Goal: Use online tool/utility: Utilize a website feature to perform a specific function

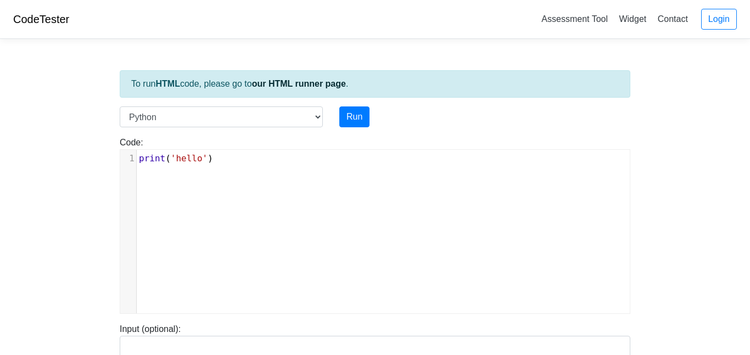
click at [207, 201] on div "xxxxxxxxxx 1 print ( 'hello' )" at bounding box center [383, 240] width 526 height 180
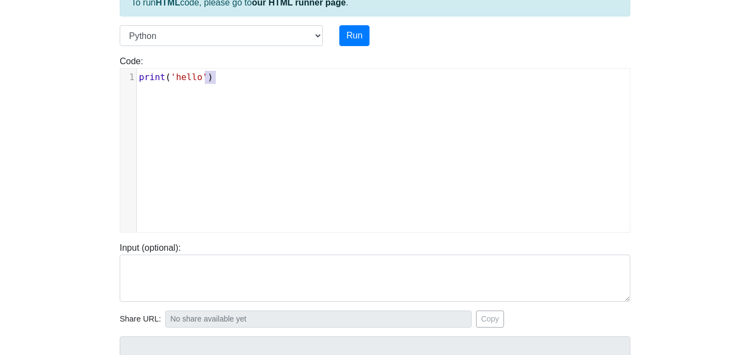
scroll to position [80, 0]
type textarea "print('hello')"
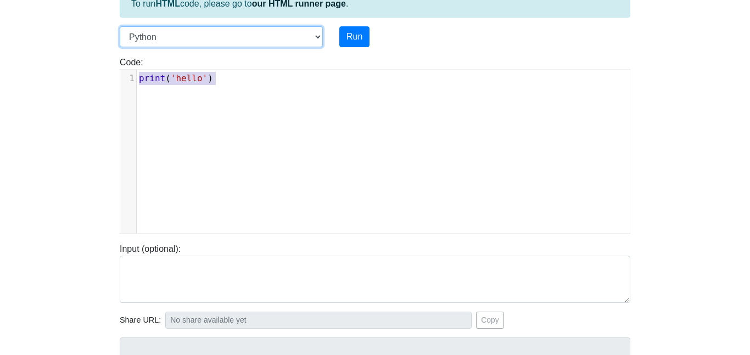
click at [234, 34] on select "C C++ Go Java Javascript Python Ruby" at bounding box center [221, 36] width 203 height 21
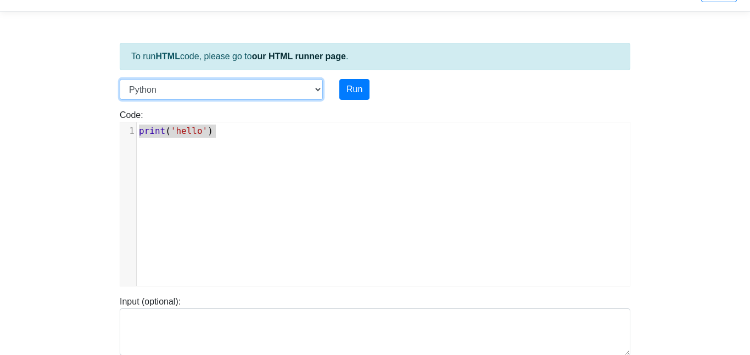
scroll to position [25, 0]
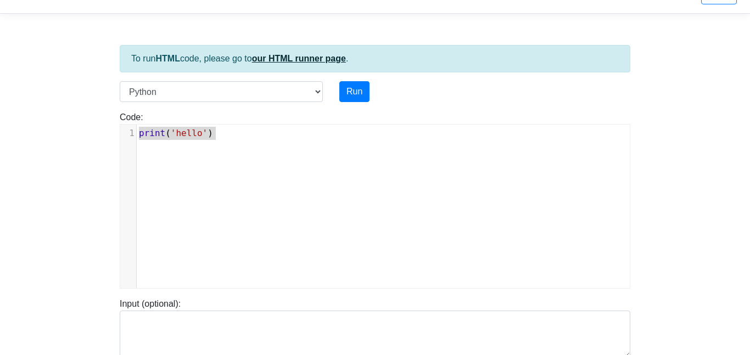
click at [309, 54] on link "our HTML runner page" at bounding box center [299, 58] width 94 height 9
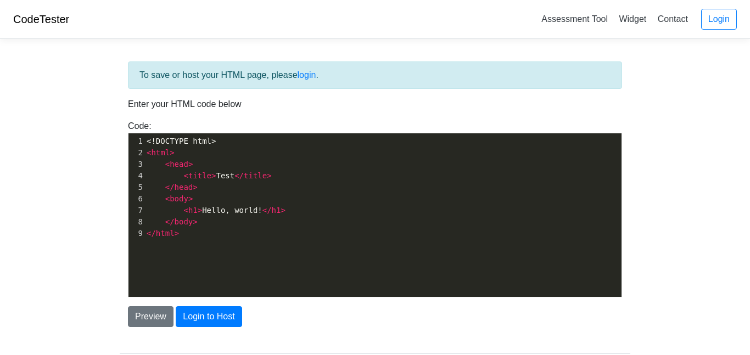
click at [231, 264] on div "xxxxxxxxxx 1 <!DOCTYPE html> 2 < html > 3 < head > 4 < title > Test </ title > …" at bounding box center [384, 223] width 510 height 180
type textarea "<!DOCTYPE html> <html> <head> <title>Test</title> </head> <body> <h1>Hello, wor…"
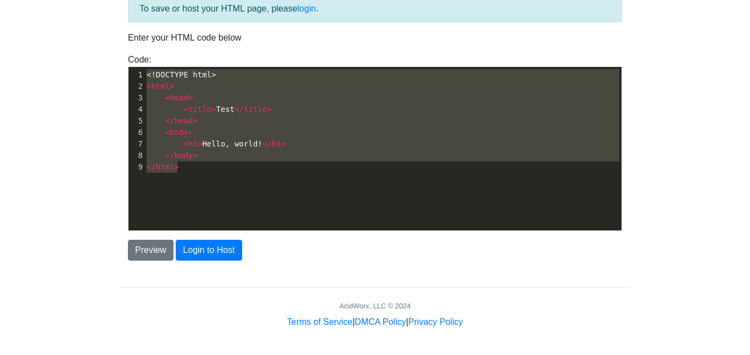
scroll to position [567, 0]
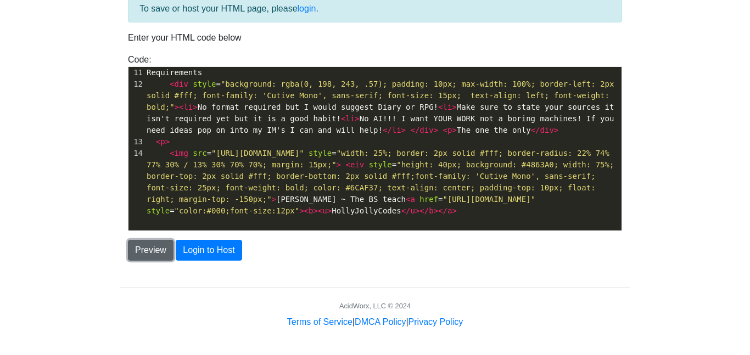
click at [141, 244] on button "Preview" at bounding box center [151, 250] width 46 height 21
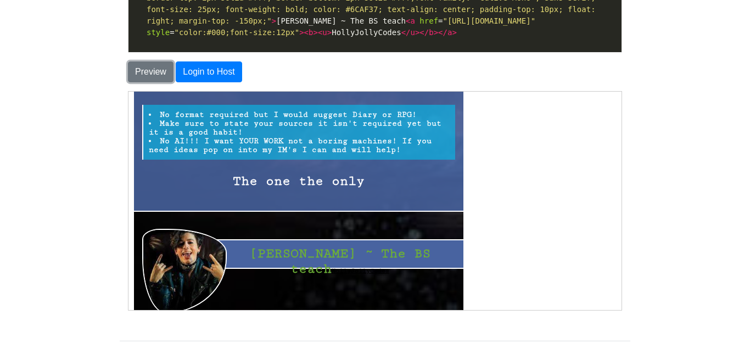
scroll to position [695, 0]
